Goal: Task Accomplishment & Management: Use online tool/utility

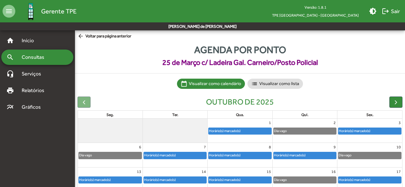
scroll to position [46, 0]
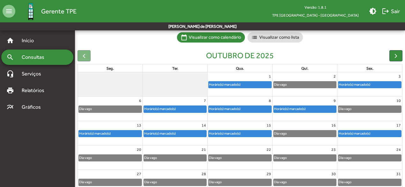
click at [113, 13] on mat-toolbar-row "menu Gerente TPE Versão: 1.8.1 TPE [GEOGRAPHIC_DATA] - Centro brightness_medium…" at bounding box center [202, 11] width 405 height 22
click at [394, 12] on span "logout Sair" at bounding box center [391, 10] width 18 height 11
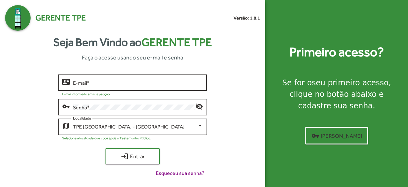
click at [143, 83] on input "E-mail *" at bounding box center [138, 83] width 130 height 6
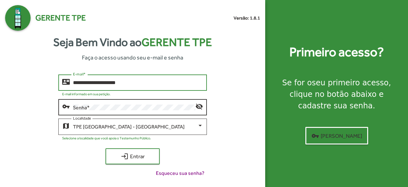
type input "**********"
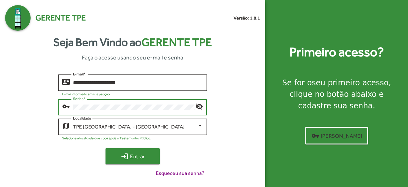
click at [120, 156] on span "login Entrar" at bounding box center [132, 155] width 43 height 11
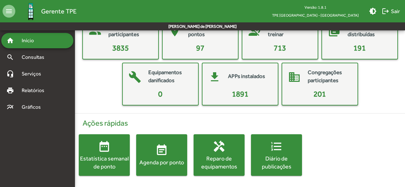
scroll to position [47, 0]
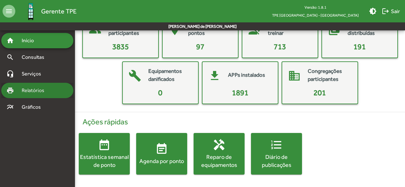
click at [51, 91] on span "Relatórios" at bounding box center [35, 90] width 35 height 8
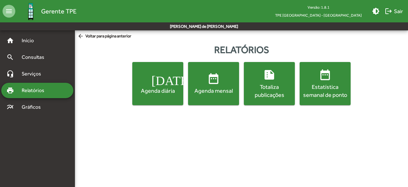
click at [258, 92] on div "Totaliza publicações" at bounding box center [269, 91] width 48 height 16
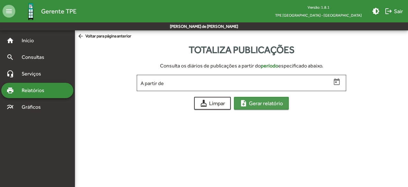
click at [255, 102] on span "note_add Gerar relatório" at bounding box center [261, 102] width 43 height 11
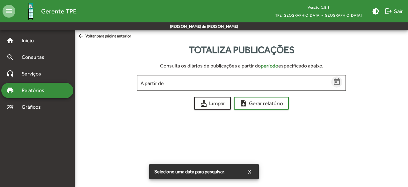
click at [334, 82] on icon "Open calendar" at bounding box center [337, 81] width 6 height 7
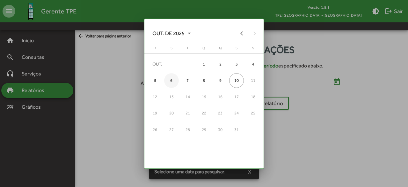
click at [172, 80] on div "6" at bounding box center [171, 80] width 15 height 15
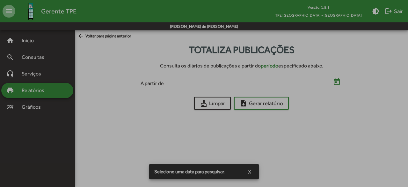
type input "**********"
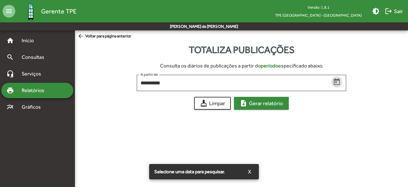
click at [251, 102] on span "note_add Gerar relatório" at bounding box center [261, 102] width 43 height 11
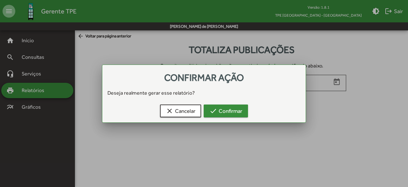
click at [215, 112] on mat-icon "check" at bounding box center [214, 111] width 8 height 8
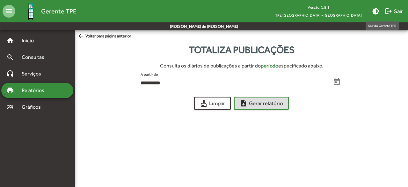
click at [394, 13] on span "logout Sair" at bounding box center [394, 10] width 18 height 11
